Goal: Information Seeking & Learning: Compare options

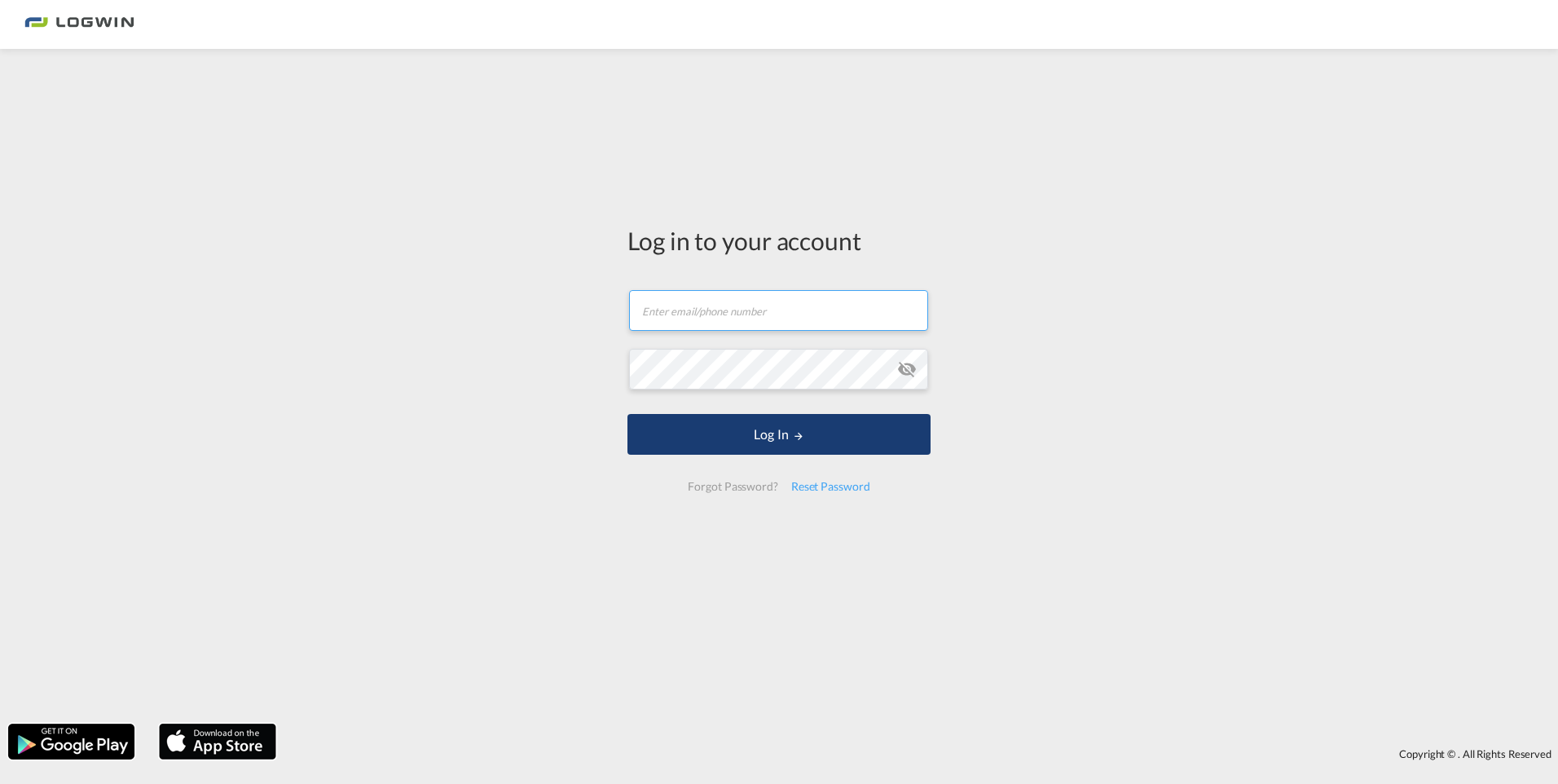
type input "[PERSON_NAME][EMAIL_ADDRESS][DOMAIN_NAME]"
click at [817, 440] on button "Log In" at bounding box center [779, 434] width 303 height 41
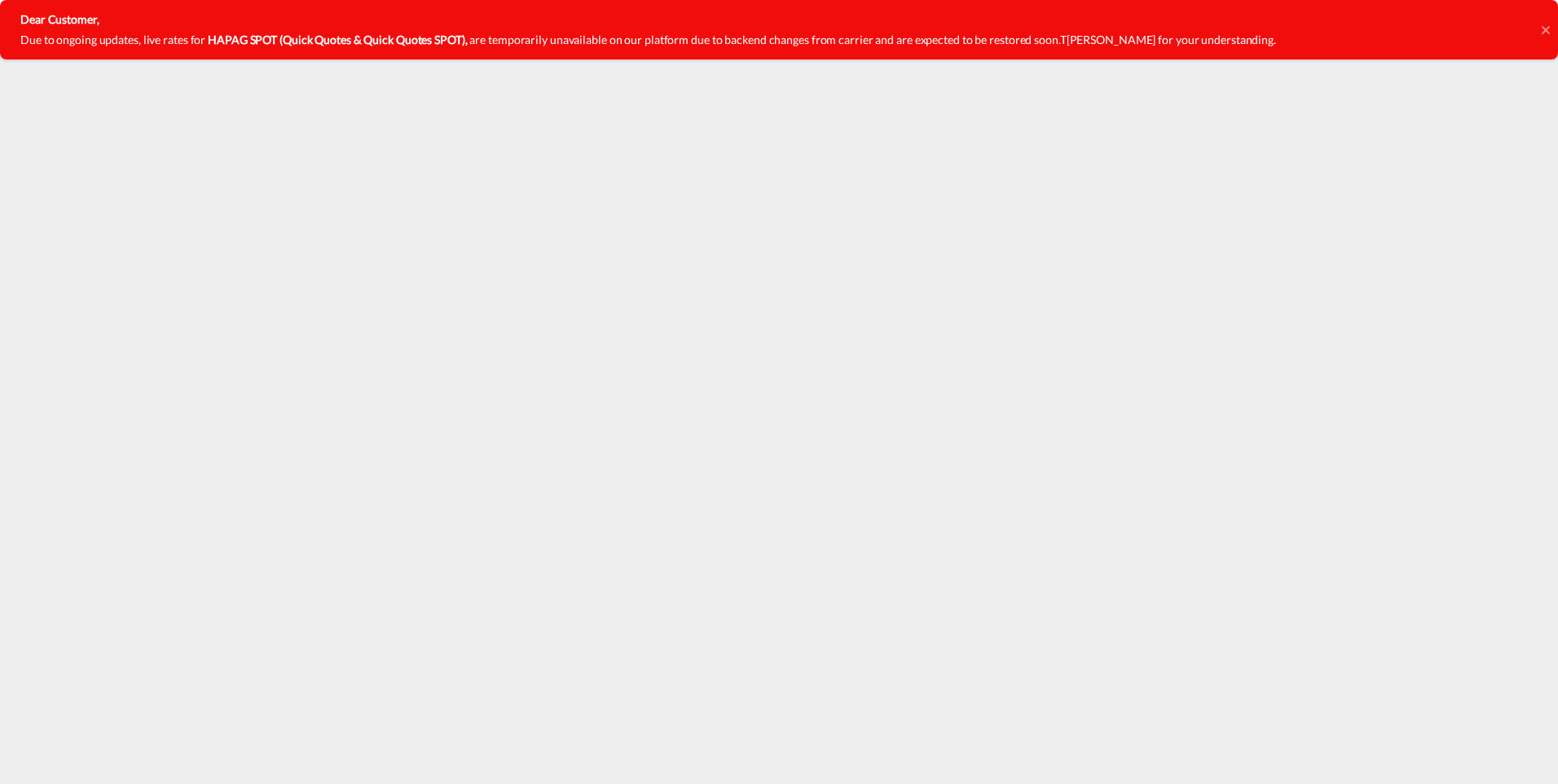
click at [1547, 30] on icon at bounding box center [1545, 30] width 9 height 9
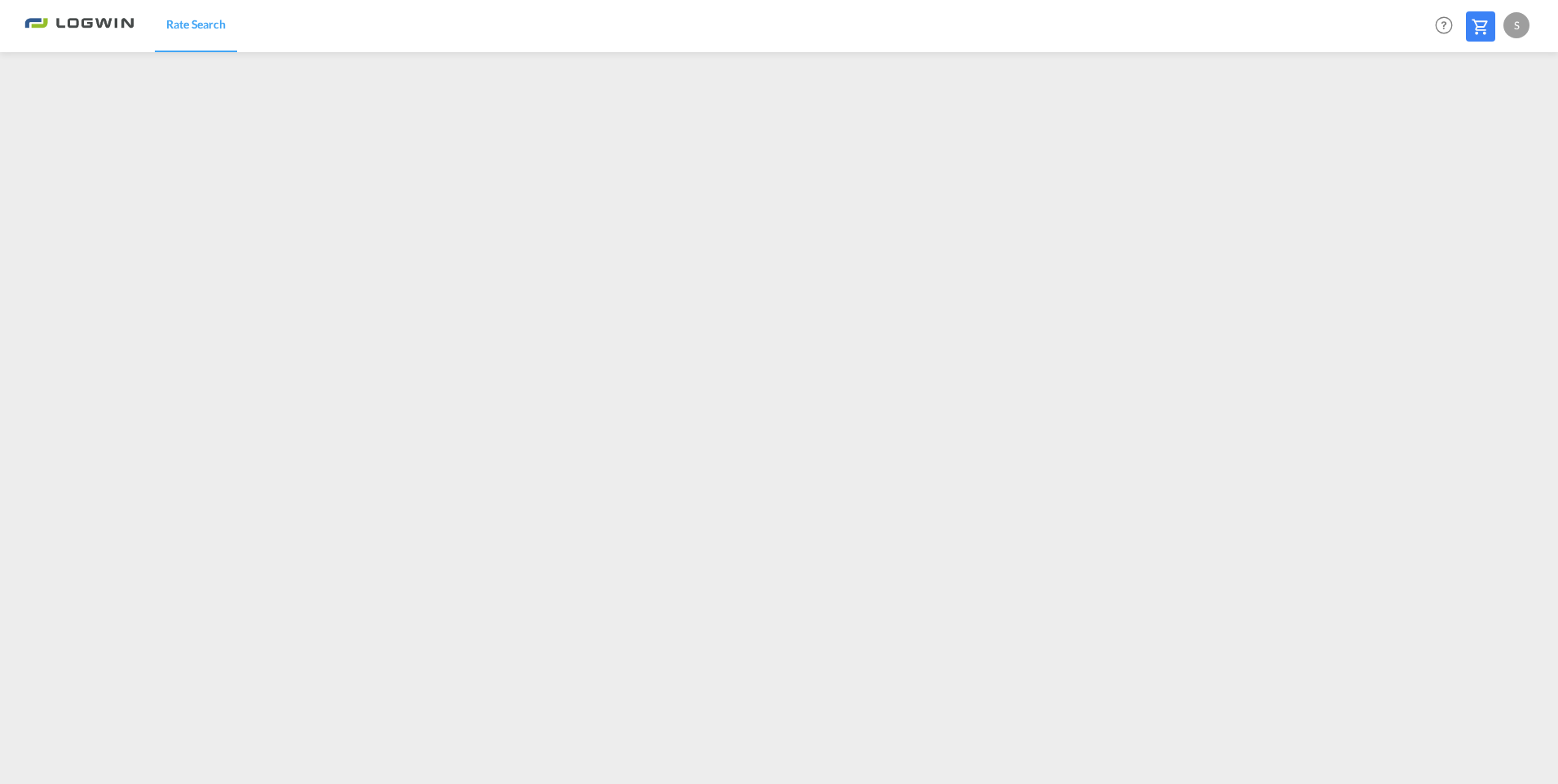
click at [1518, 24] on div "S" at bounding box center [1516, 25] width 26 height 26
click at [1482, 124] on button "Logout" at bounding box center [1497, 125] width 106 height 32
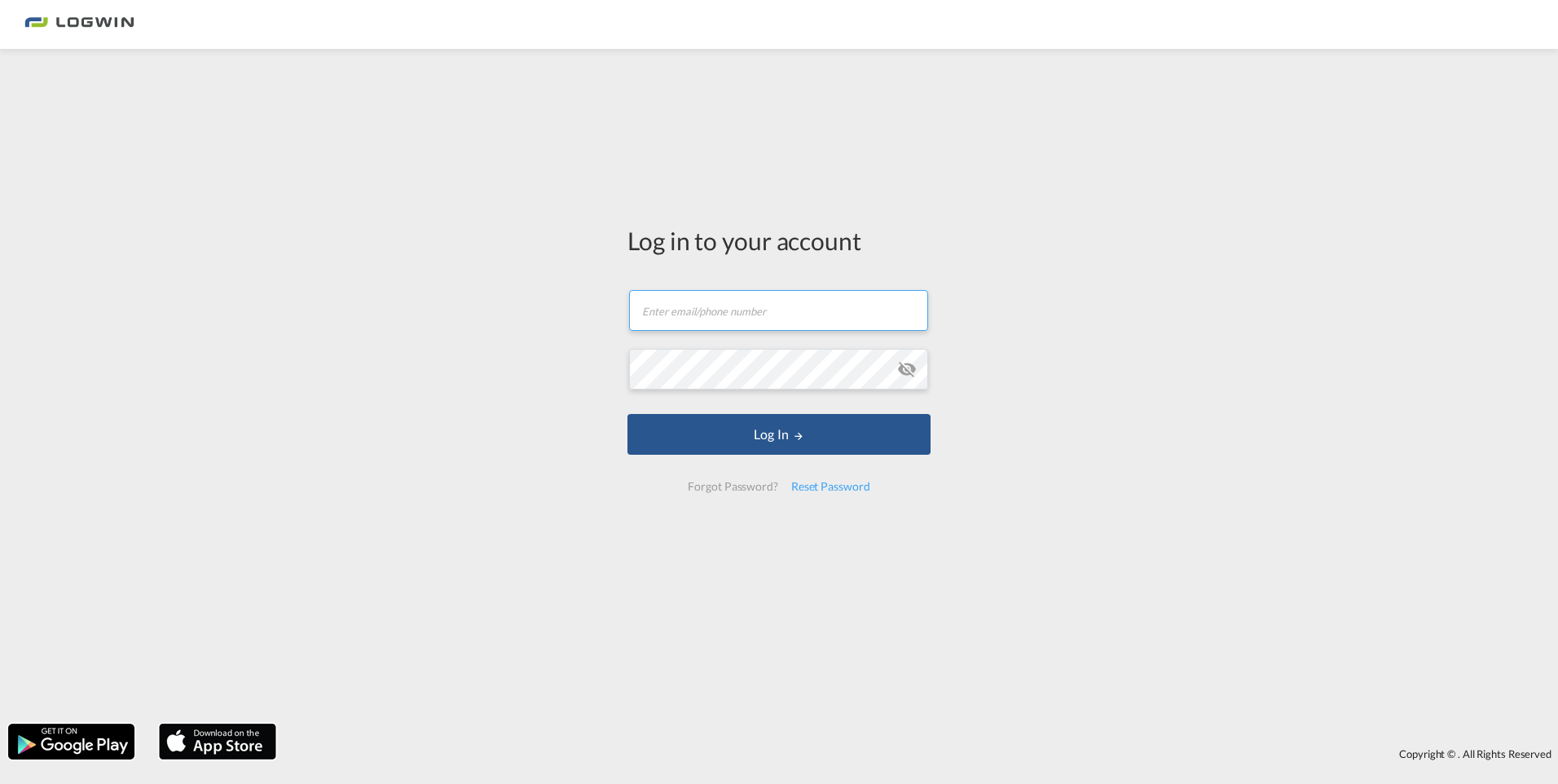
type input "[PERSON_NAME][EMAIL_ADDRESS][DOMAIN_NAME]"
